Goal: Manage account settings

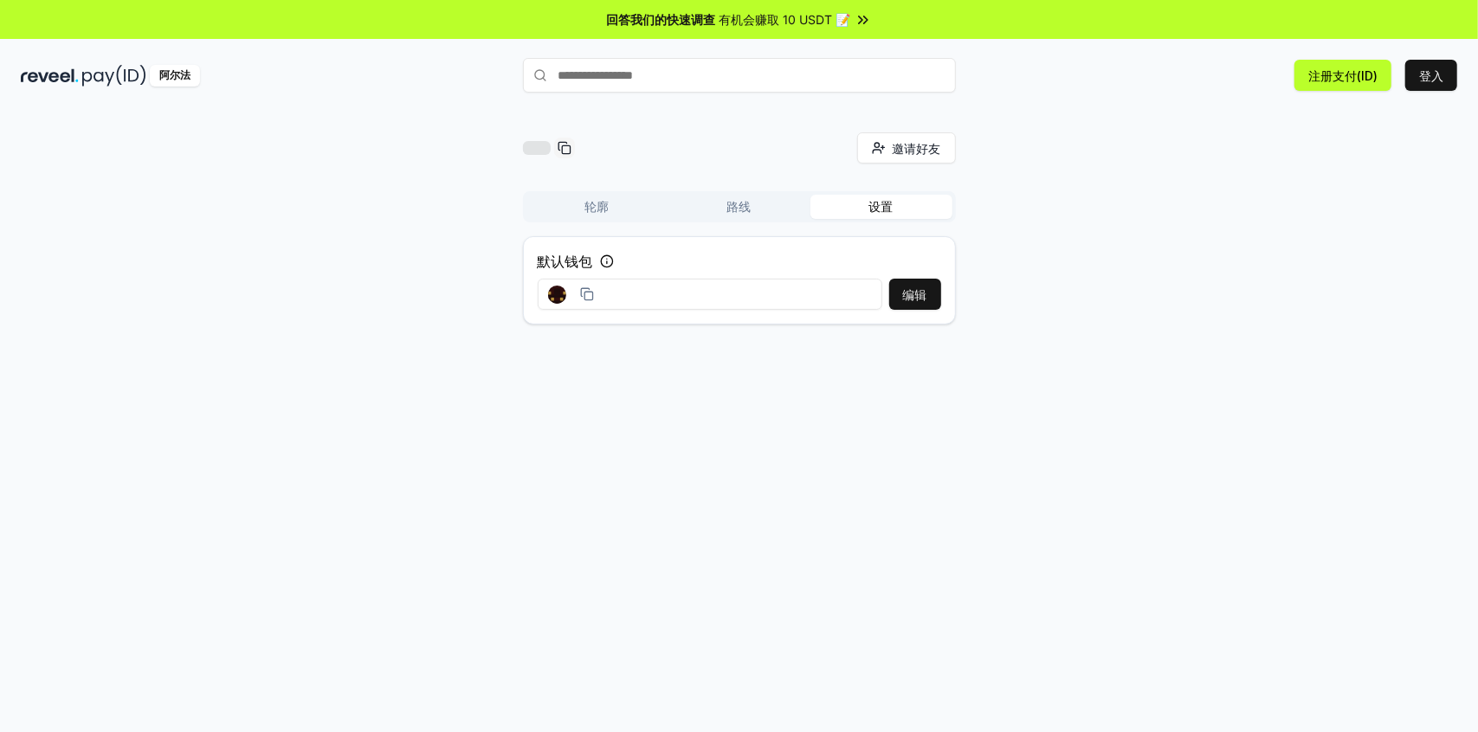
click at [670, 76] on input "text" at bounding box center [739, 75] width 433 height 35
click at [556, 297] on icon at bounding box center [557, 295] width 18 height 18
click at [930, 287] on button "编辑" at bounding box center [915, 294] width 52 height 31
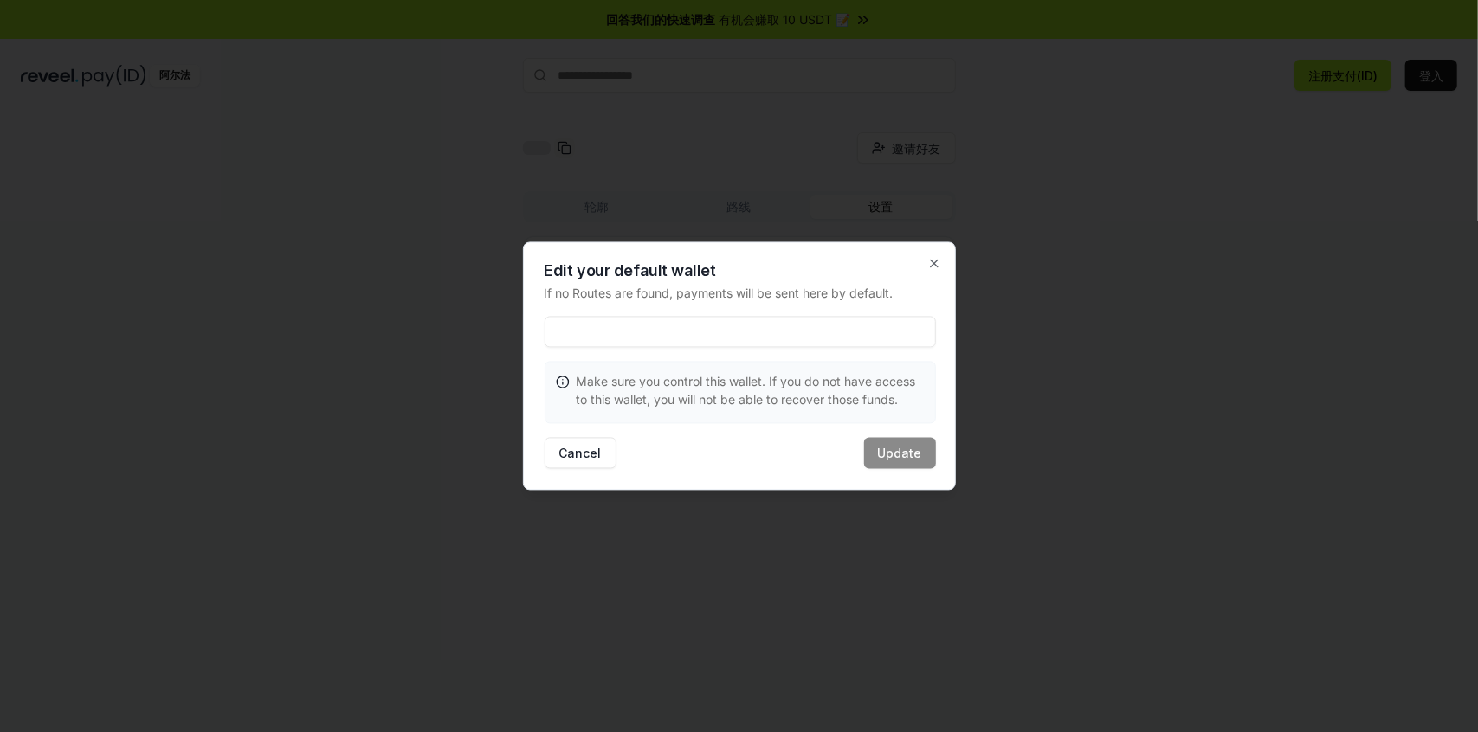
click at [666, 336] on input at bounding box center [740, 332] width 391 height 31
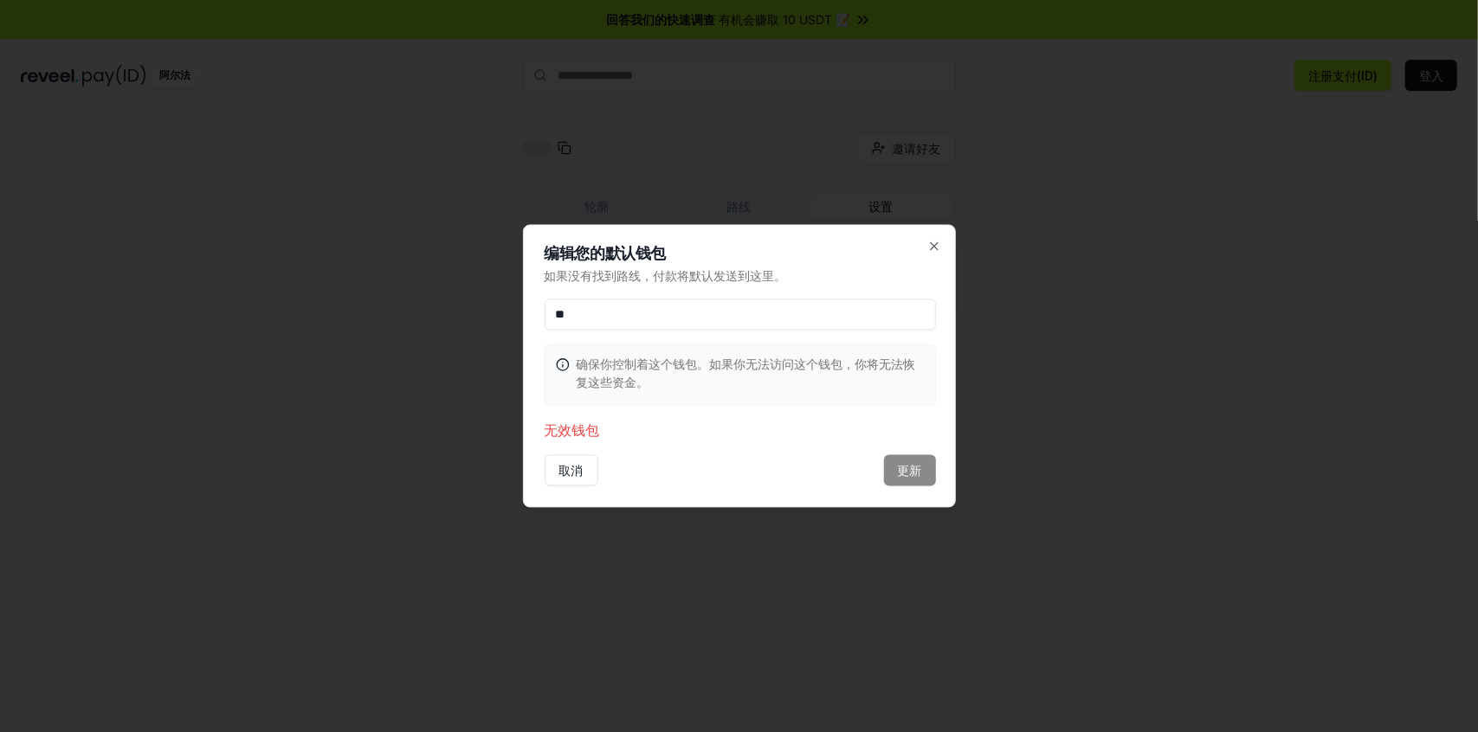
drag, startPoint x: 592, startPoint y: 318, endPoint x: 562, endPoint y: 311, distance: 31.1
click at [562, 311] on input "**" at bounding box center [740, 315] width 391 height 31
type input "*"
click at [833, 277] on p "如果没有找到路线，付款将默认发送到这里。" at bounding box center [740, 277] width 391 height 18
click at [935, 242] on icon "button" at bounding box center [934, 247] width 14 height 14
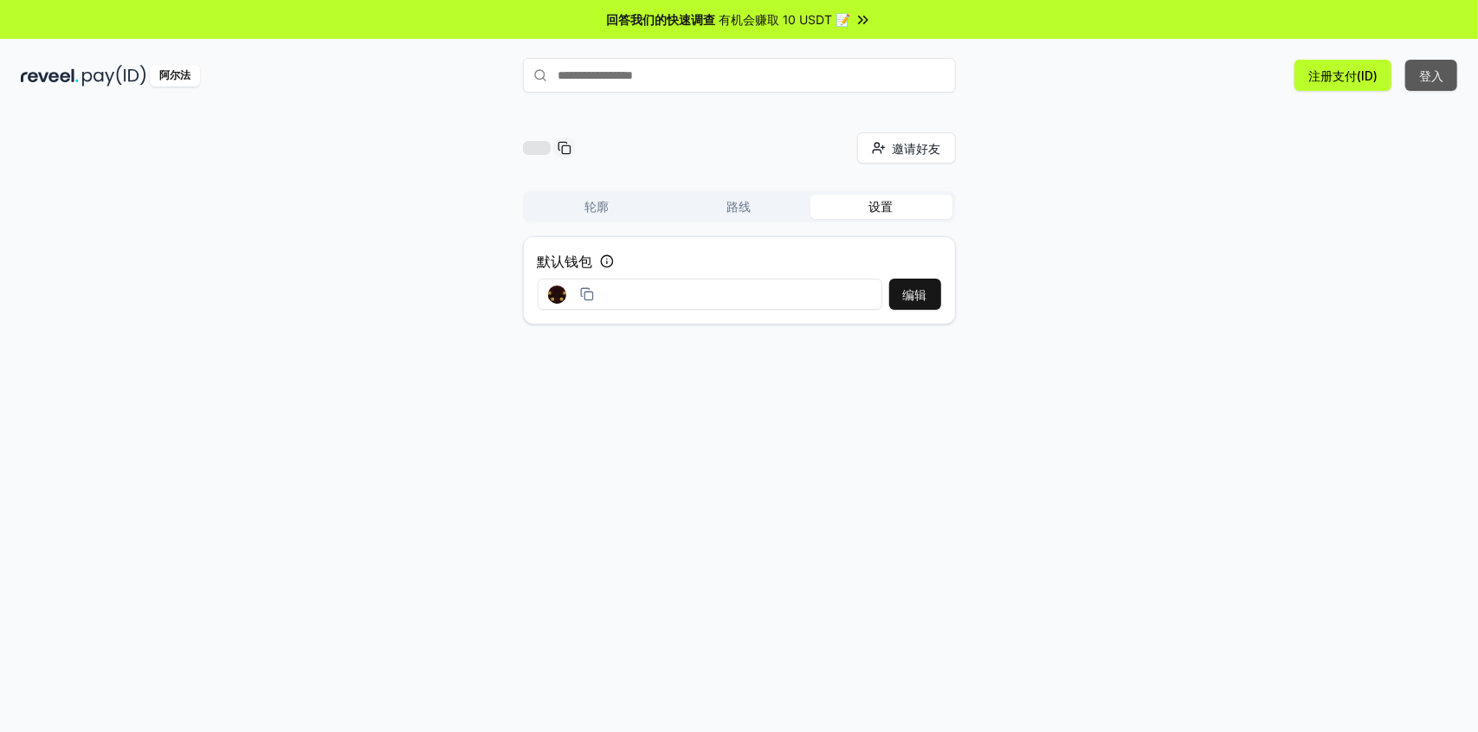
click at [1425, 73] on font "登入" at bounding box center [1431, 75] width 24 height 15
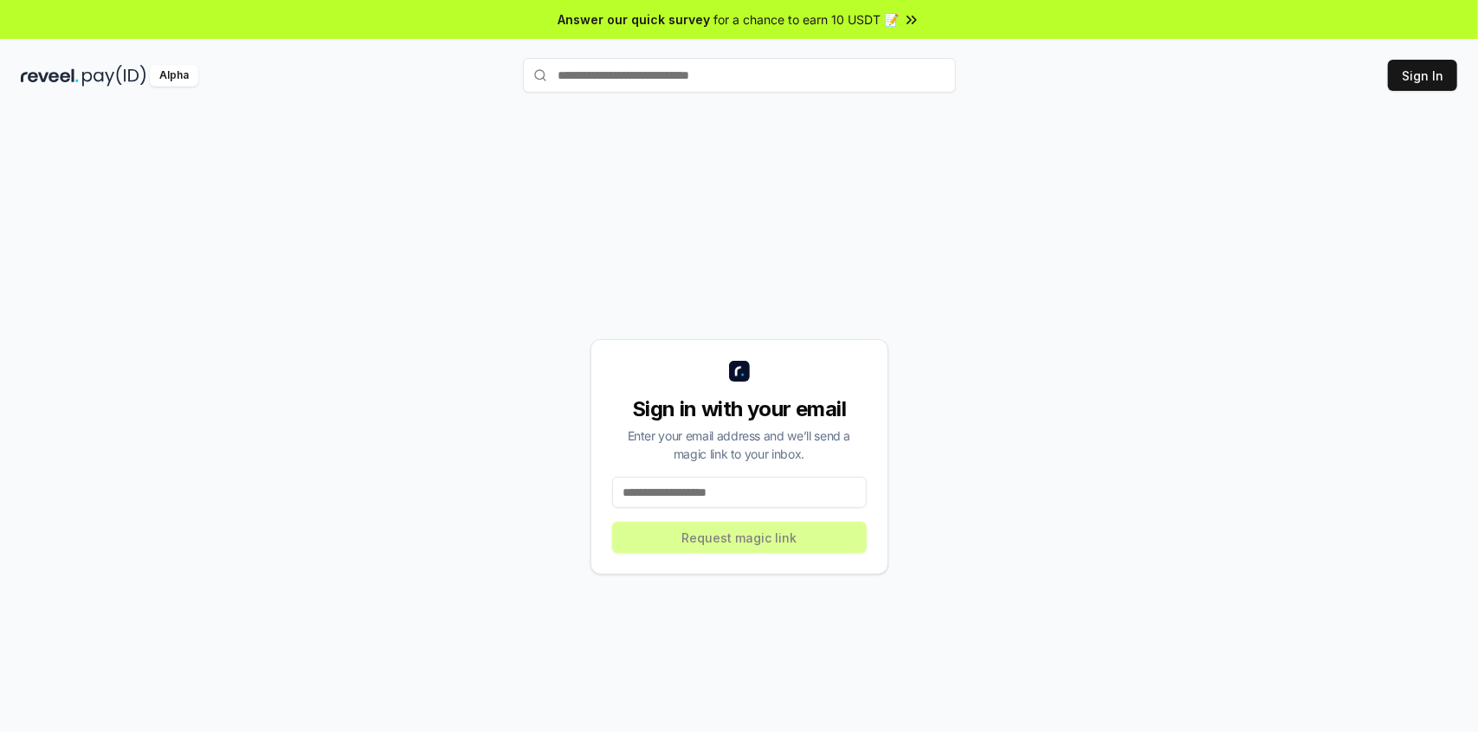
click at [708, 495] on input at bounding box center [739, 492] width 255 height 31
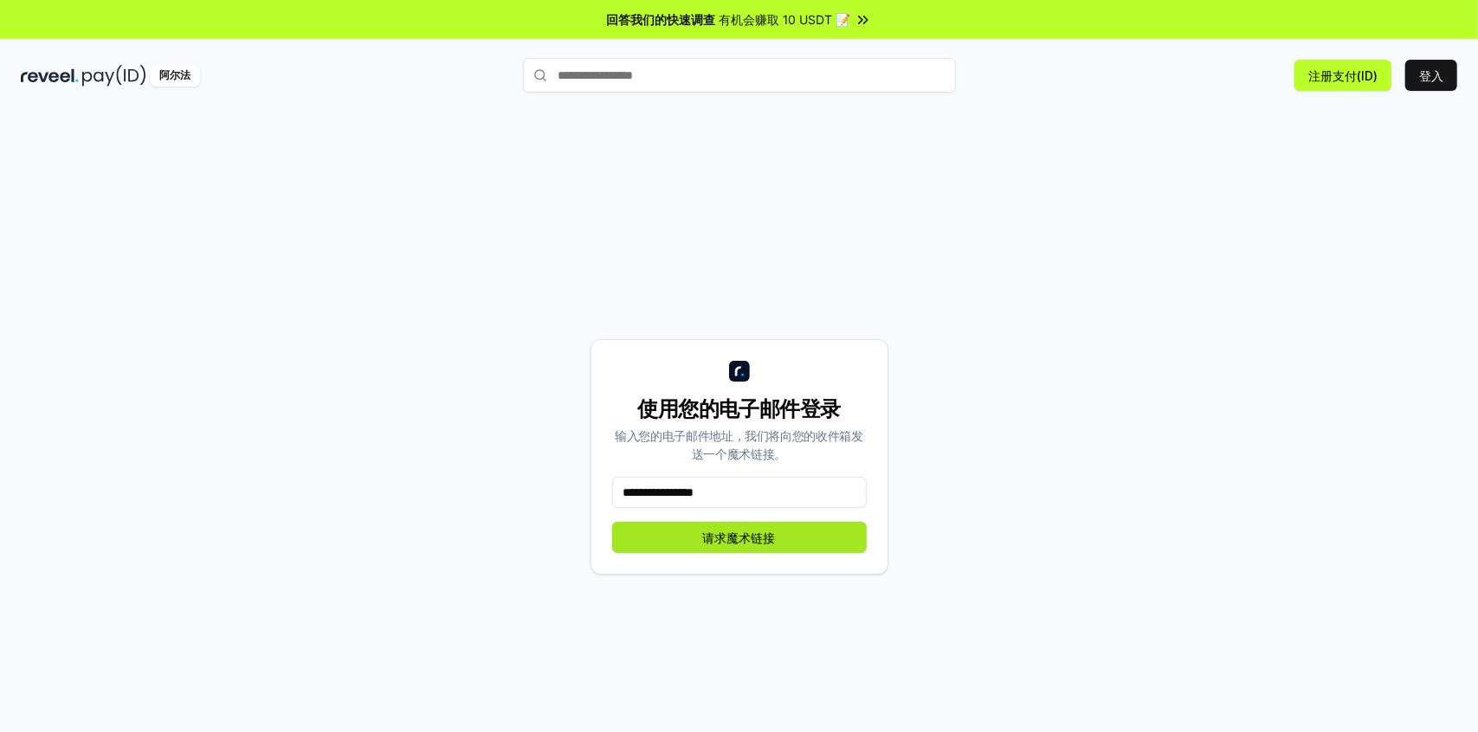
type input "**********"
click at [736, 538] on font "请求魔术链接" at bounding box center [739, 538] width 73 height 15
